Goal: Find specific page/section: Find specific page/section

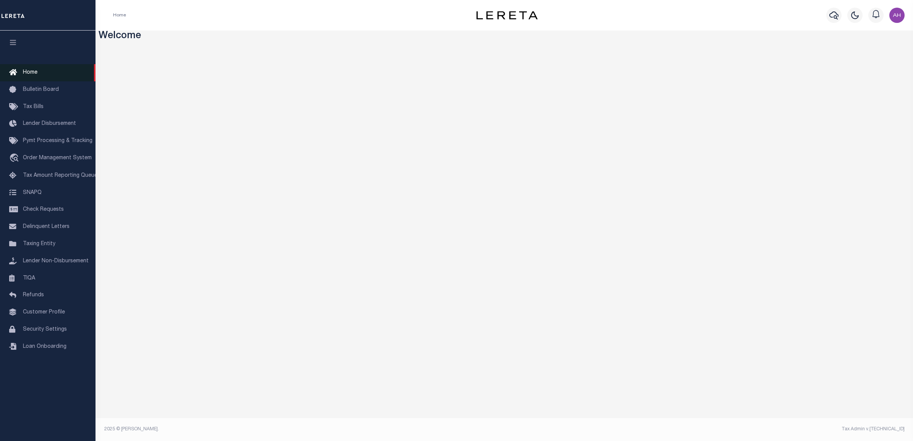
click at [17, 69] on icon at bounding box center [15, 73] width 12 height 10
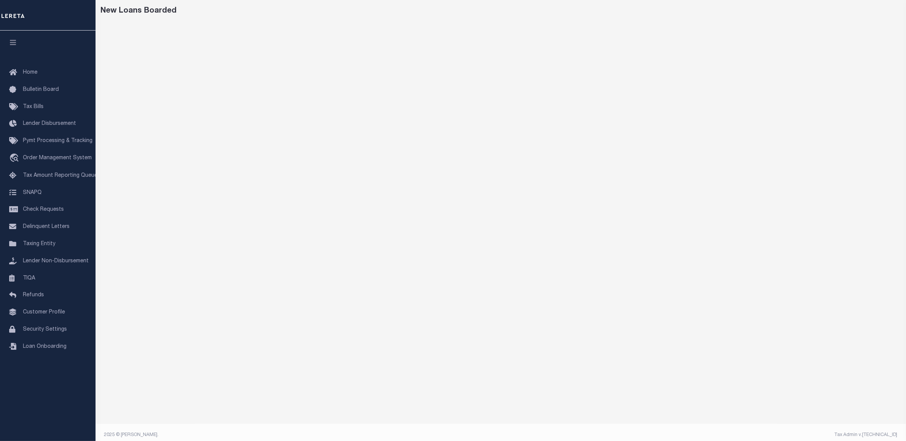
scroll to position [22, 0]
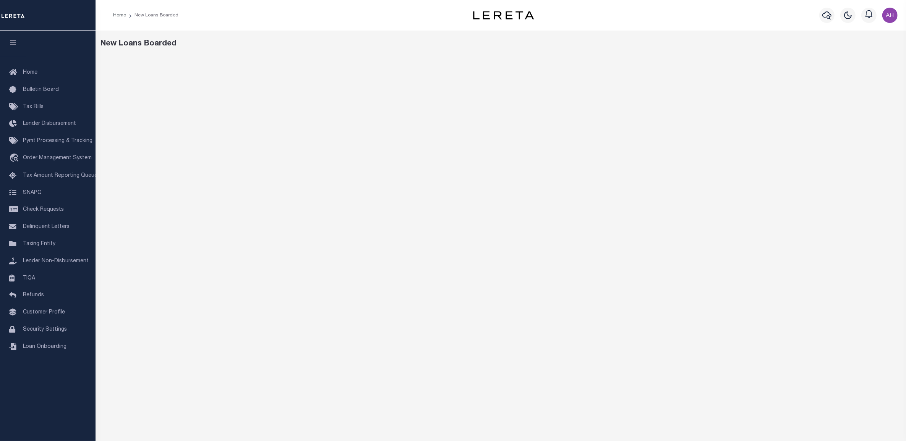
scroll to position [37, 0]
